Goal: Book appointment/travel/reservation

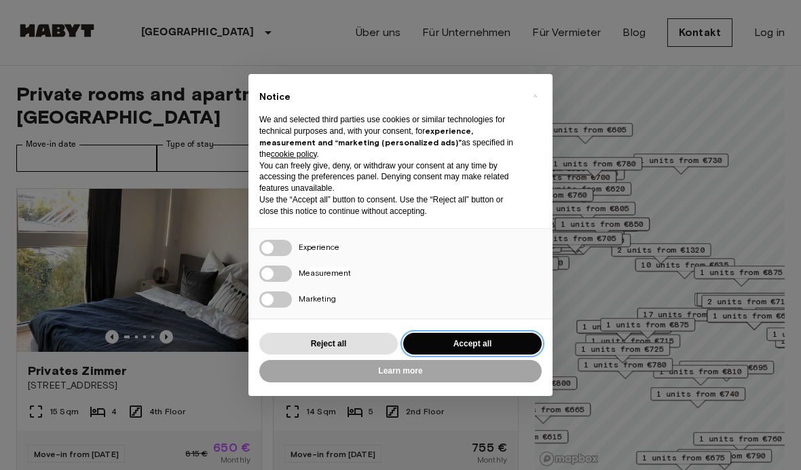
click at [451, 344] on button "Accept all" at bounding box center [472, 344] width 138 height 22
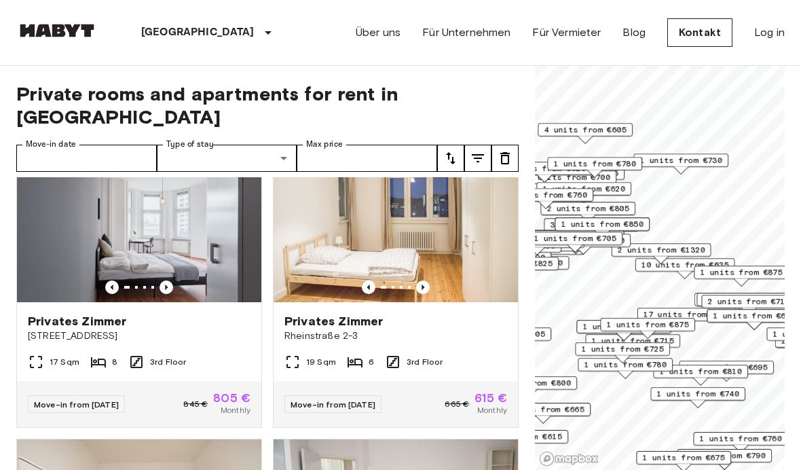
scroll to position [652, 0]
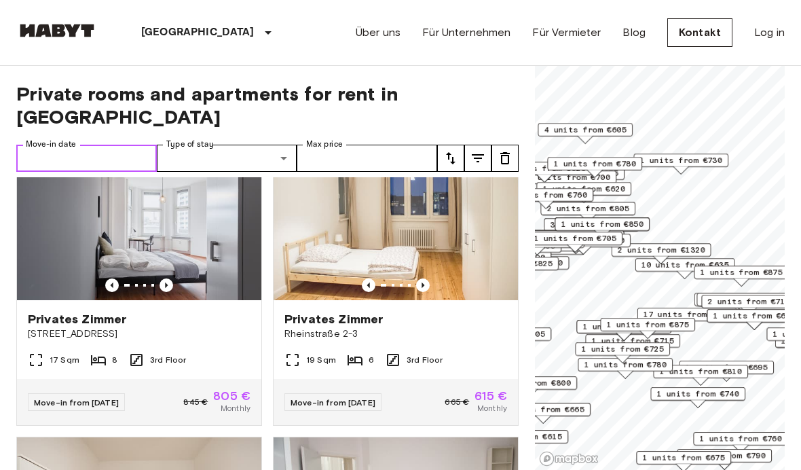
click at [106, 145] on input "Move-in date" at bounding box center [86, 158] width 141 height 27
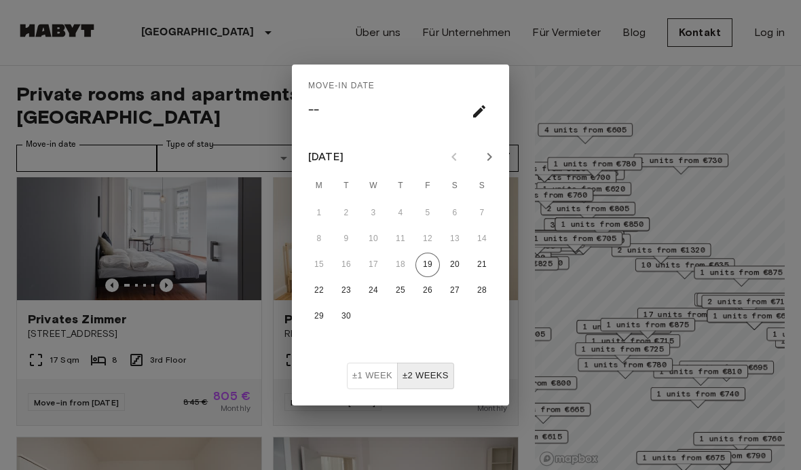
click at [489, 158] on icon "Next month" at bounding box center [489, 157] width 5 height 8
click at [489, 156] on icon "Next month" at bounding box center [489, 157] width 16 height 16
click at [487, 155] on icon "Next month" at bounding box center [489, 157] width 16 height 16
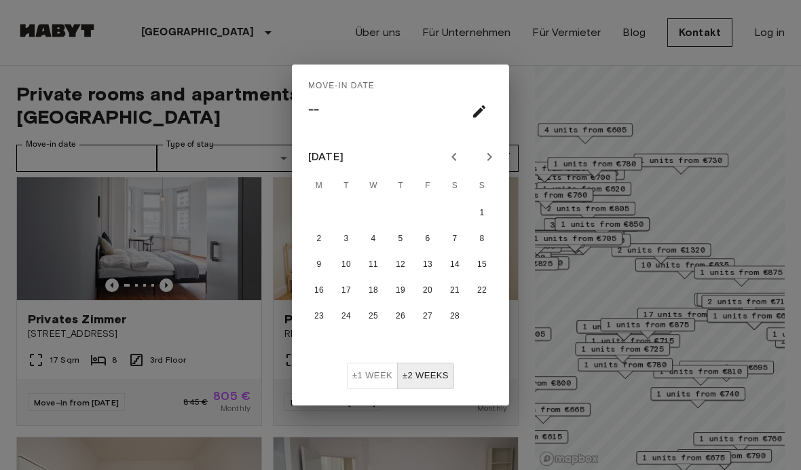
click at [487, 155] on icon "Next month" at bounding box center [489, 157] width 16 height 16
click at [489, 155] on icon "Next month" at bounding box center [489, 157] width 16 height 16
click at [488, 155] on icon "Next month" at bounding box center [489, 157] width 16 height 16
click at [489, 153] on icon "Next month" at bounding box center [489, 157] width 16 height 16
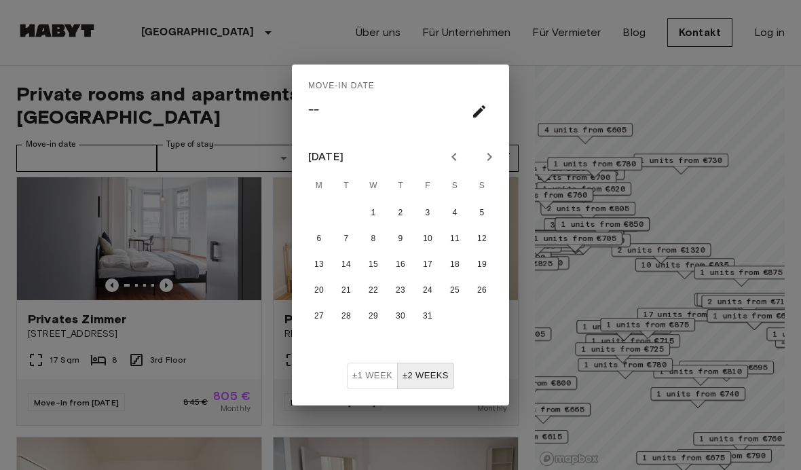
click at [488, 152] on icon "Next month" at bounding box center [489, 157] width 16 height 16
click at [491, 156] on icon "Next month" at bounding box center [489, 157] width 5 height 8
click at [345, 217] on button "1" at bounding box center [346, 213] width 24 height 24
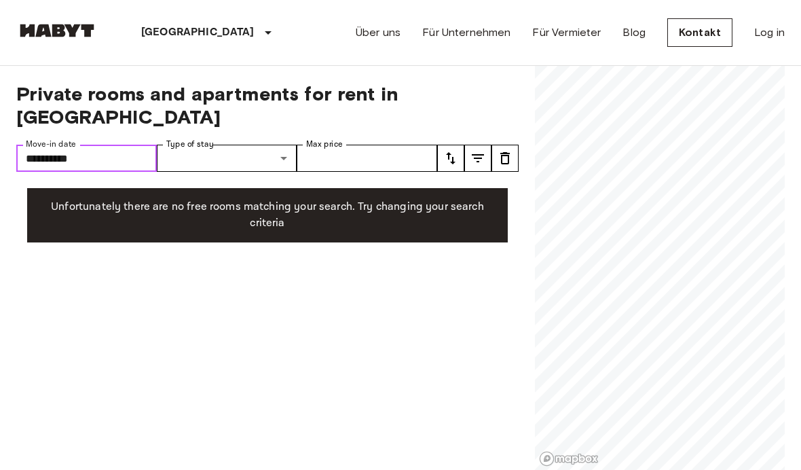
type input "**********"
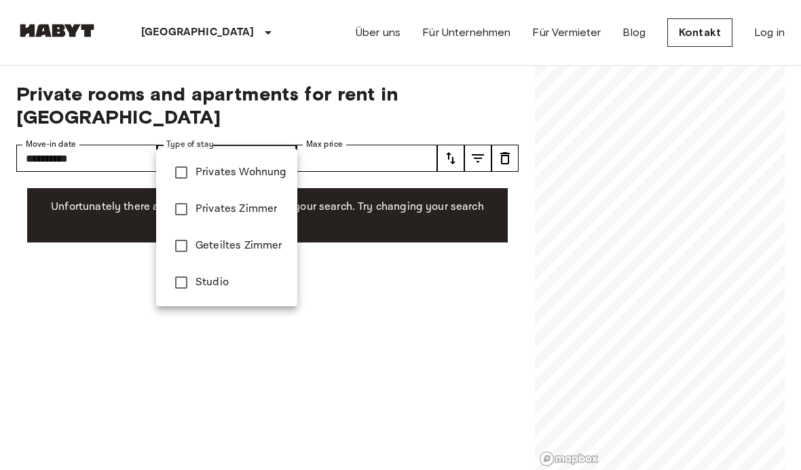
click at [350, 247] on div at bounding box center [400, 235] width 801 height 470
